Goal: Find specific page/section: Locate a particular part of the current website

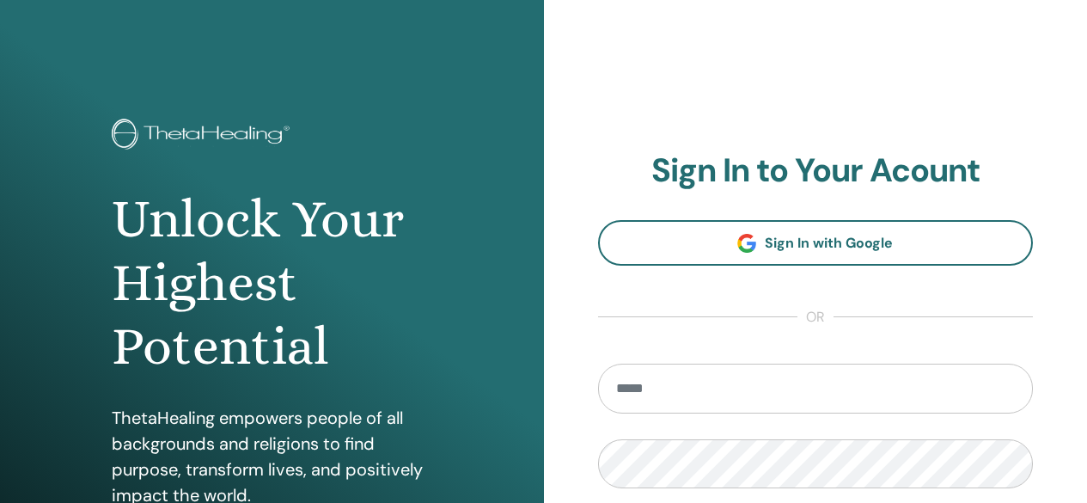
scroll to position [37, 0]
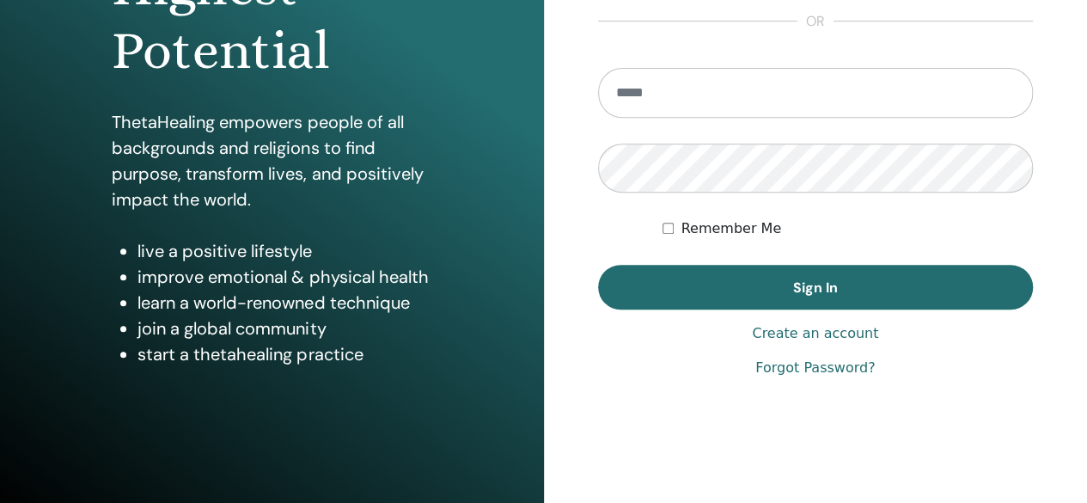
scroll to position [296, 0]
type input "**********"
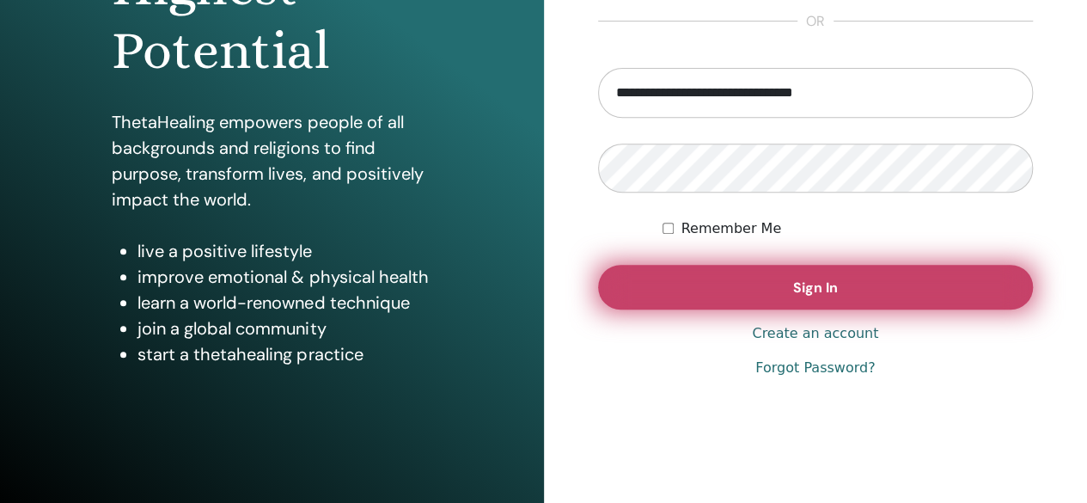
click at [642, 276] on button "Sign In" at bounding box center [816, 287] width 436 height 45
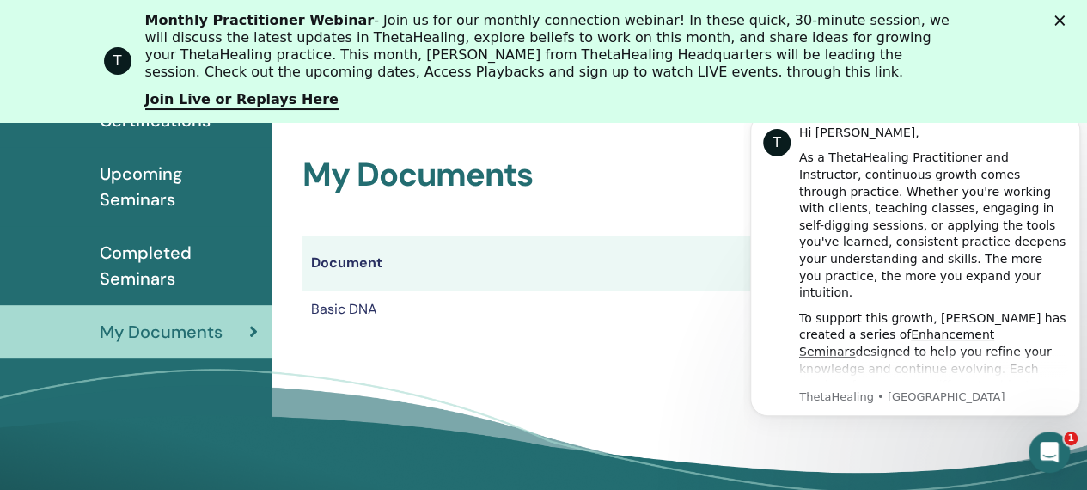
scroll to position [254, 0]
click at [576, 253] on th "Document" at bounding box center [533, 262] width 462 height 55
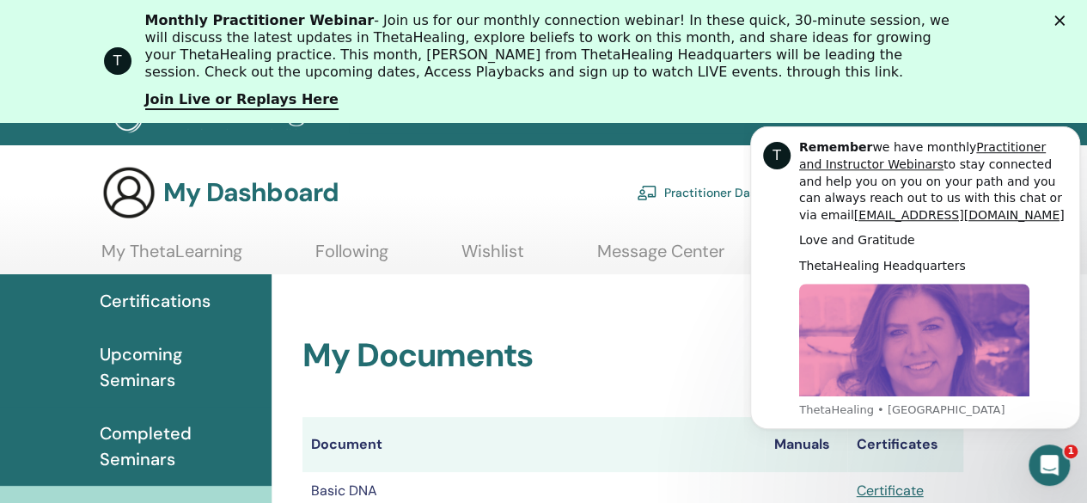
scroll to position [24, 0]
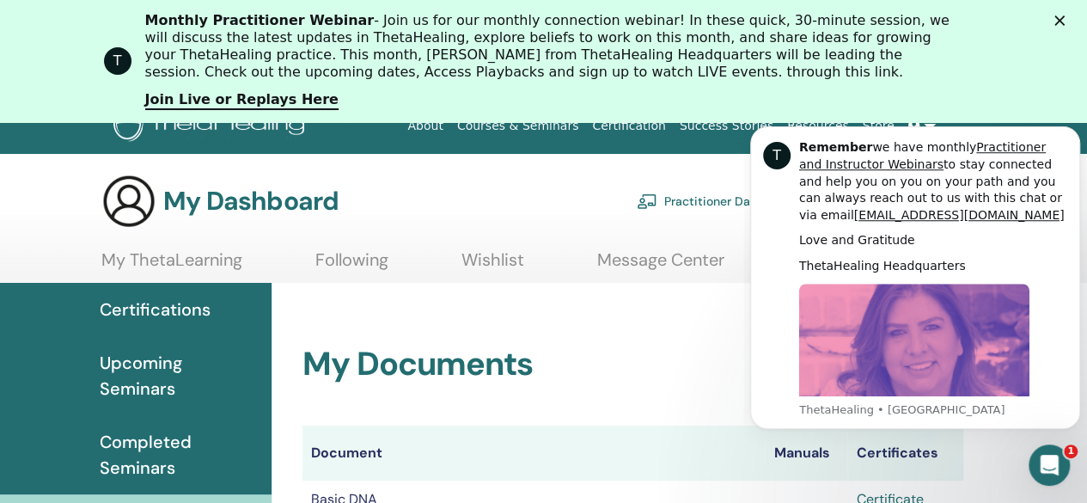
click at [903, 497] on link "Certificate" at bounding box center [889, 499] width 67 height 18
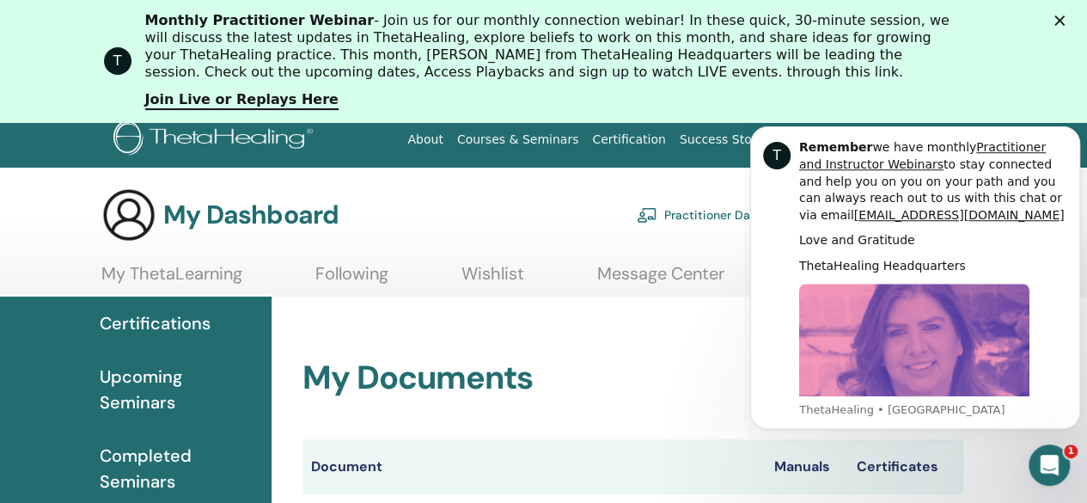
scroll to position [0, 0]
